Goal: Task Accomplishment & Management: Use online tool/utility

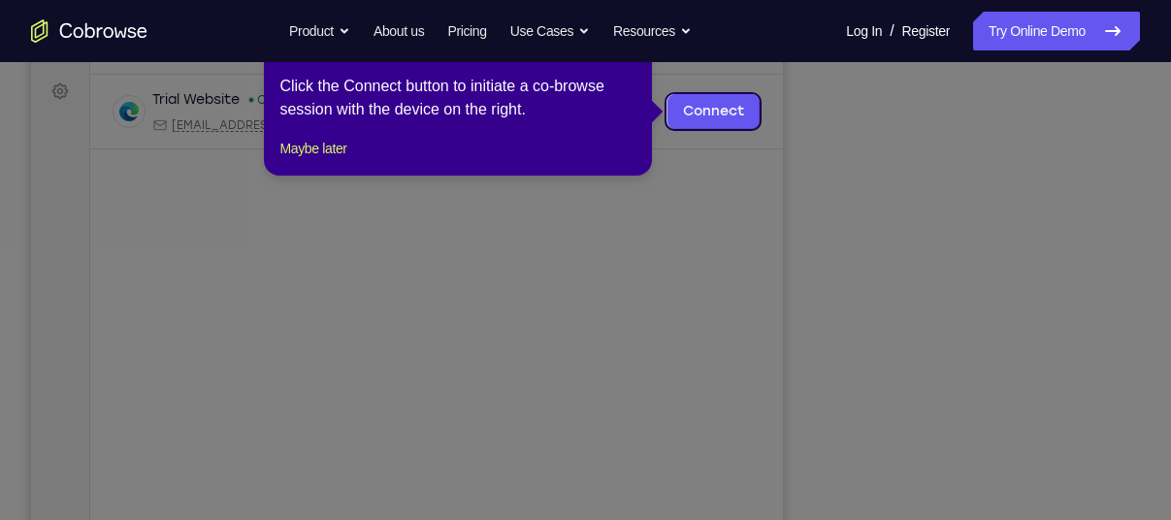
scroll to position [281, 0]
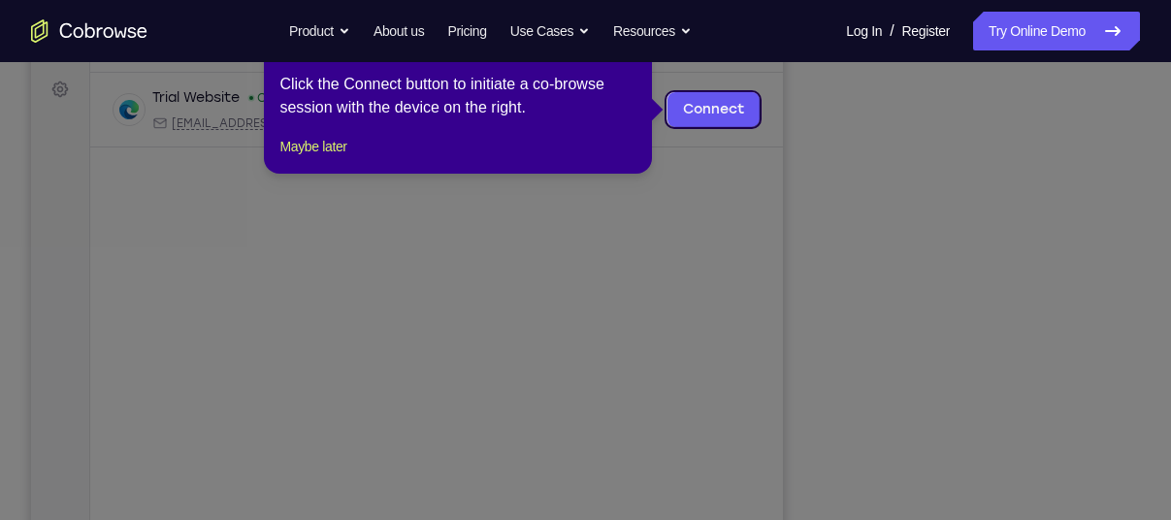
click at [854, 230] on icon at bounding box center [592, 260] width 1185 height 520
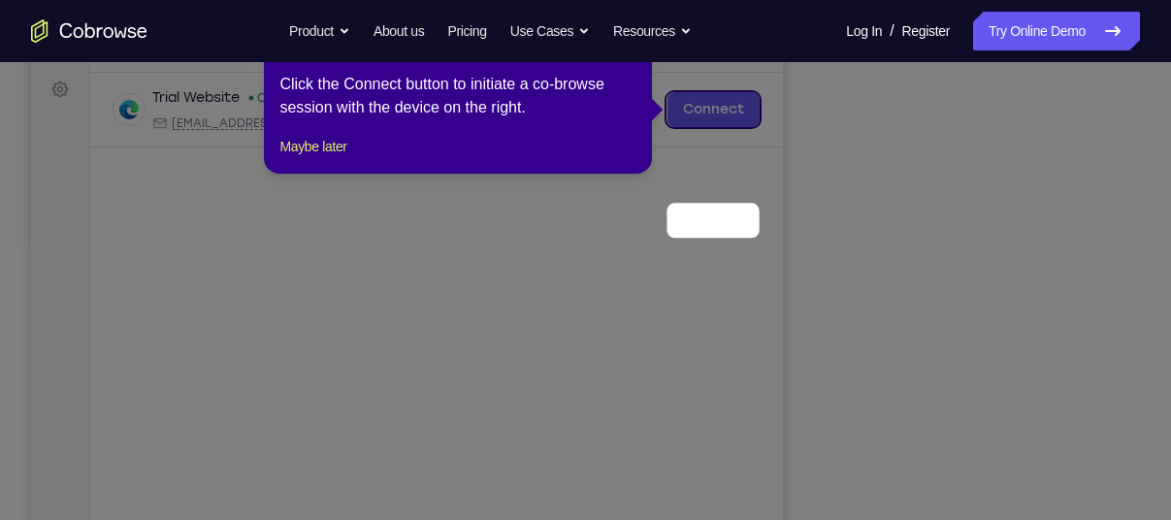
scroll to position [170, 0]
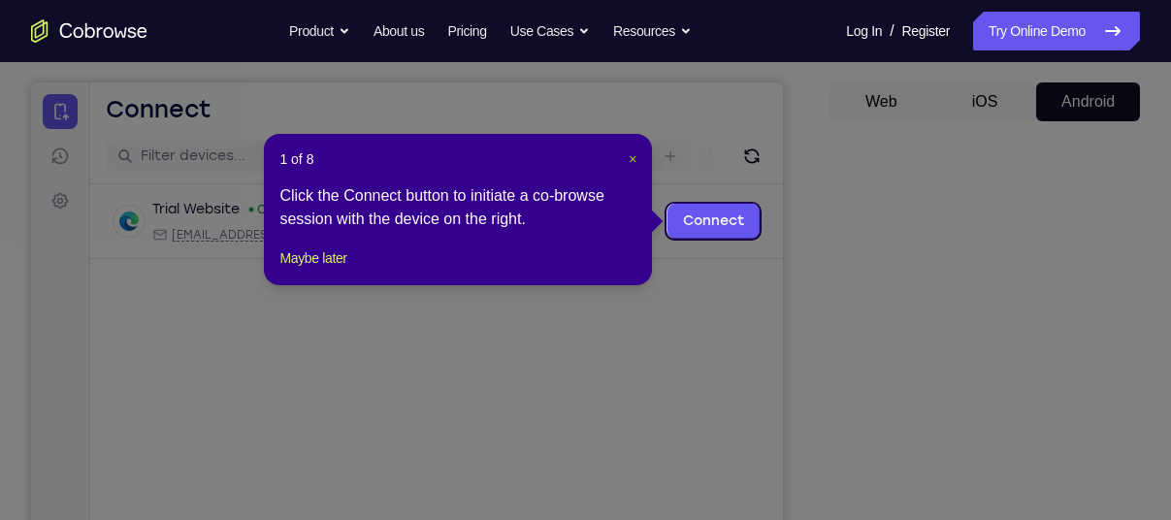
click at [628, 160] on span "×" at bounding box center [632, 159] width 8 height 16
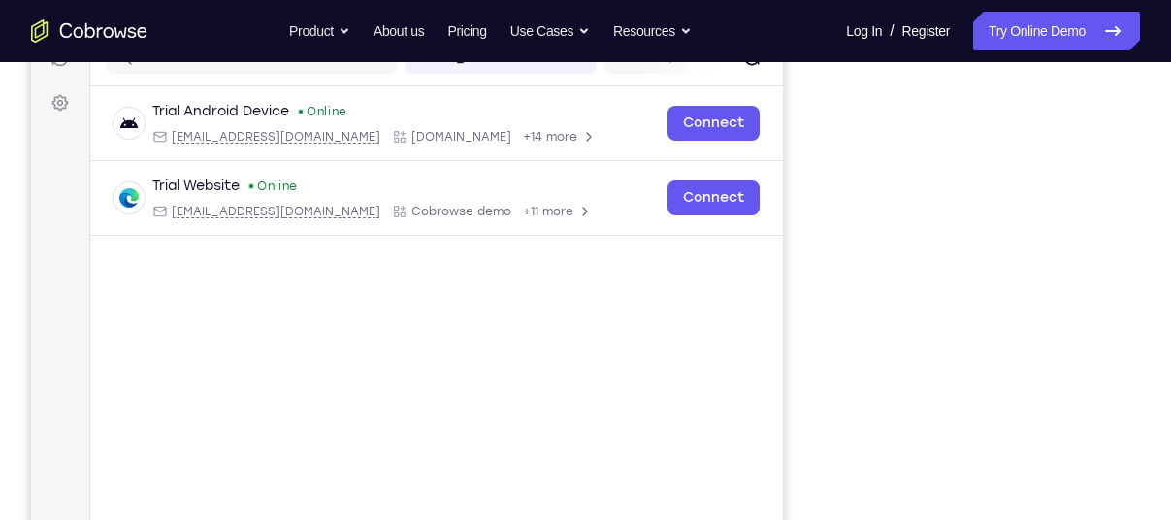
scroll to position [270, 0]
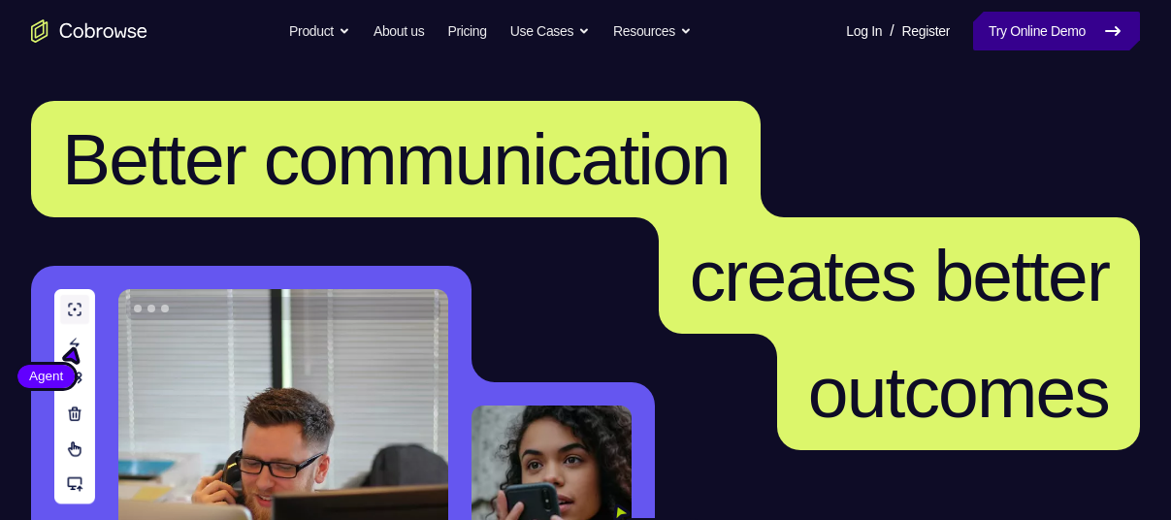
click at [982, 24] on link "Try Online Demo" at bounding box center [1056, 31] width 167 height 39
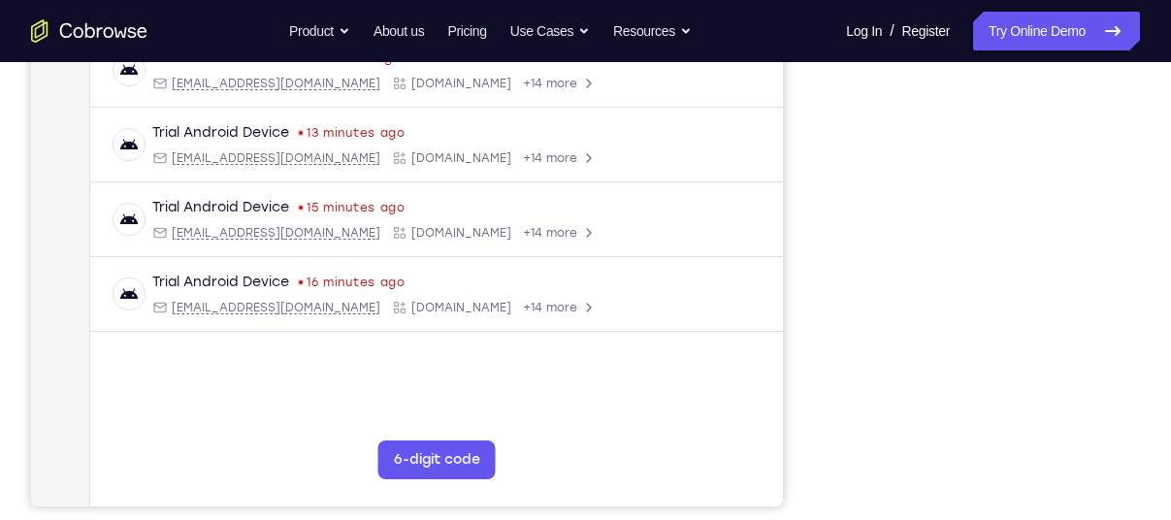
scroll to position [386, 0]
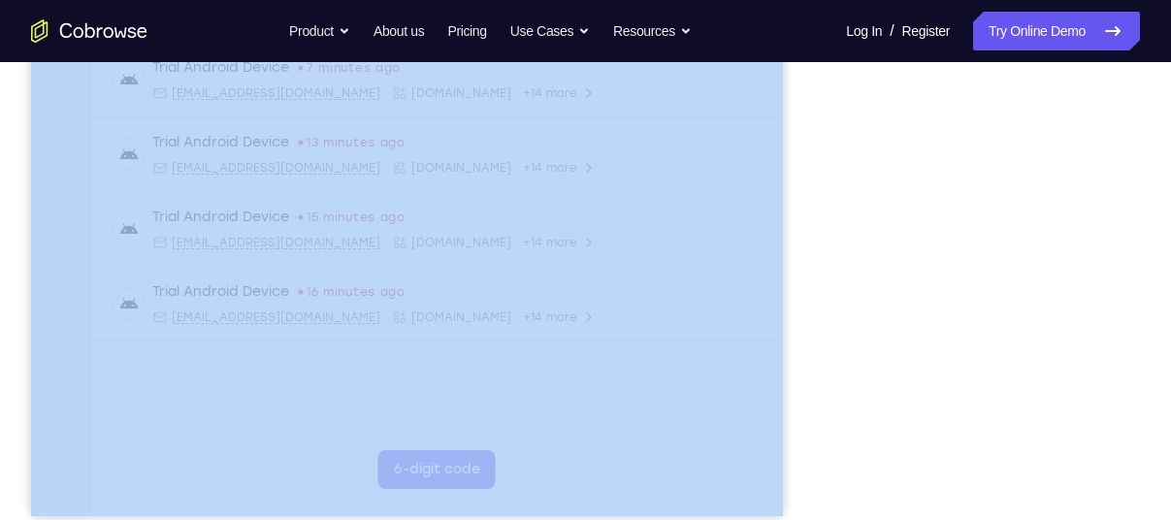
drag, startPoint x: 851, startPoint y: 213, endPoint x: 654, endPoint y: 385, distance: 261.9
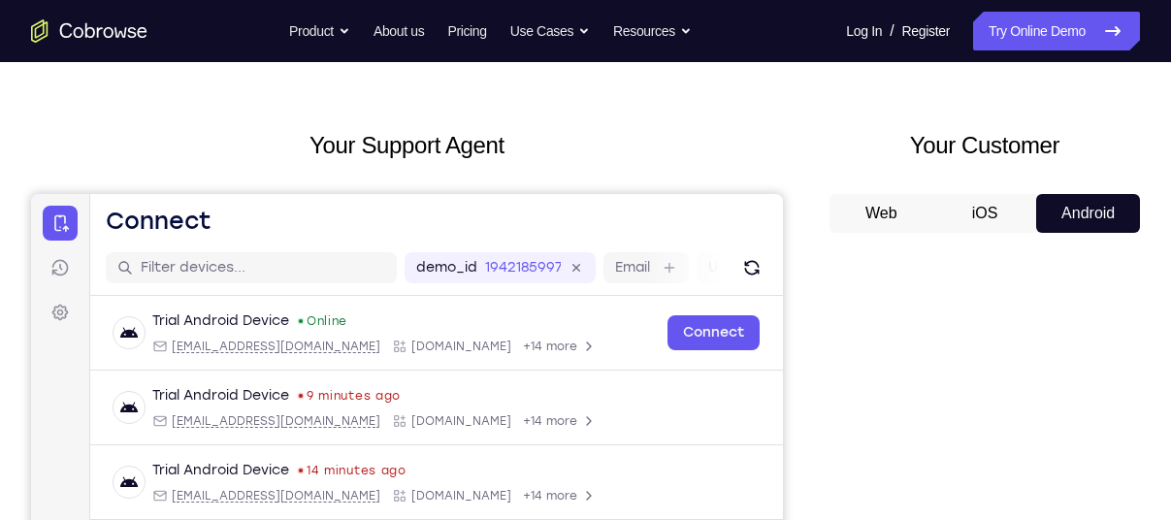
scroll to position [60, 0]
